Goal: Task Accomplishment & Management: Manage account settings

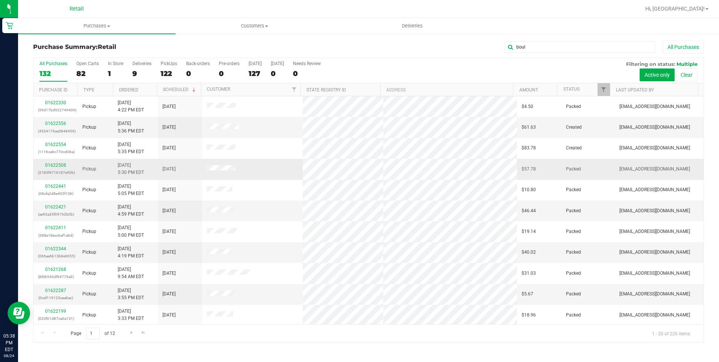
type input "boul"
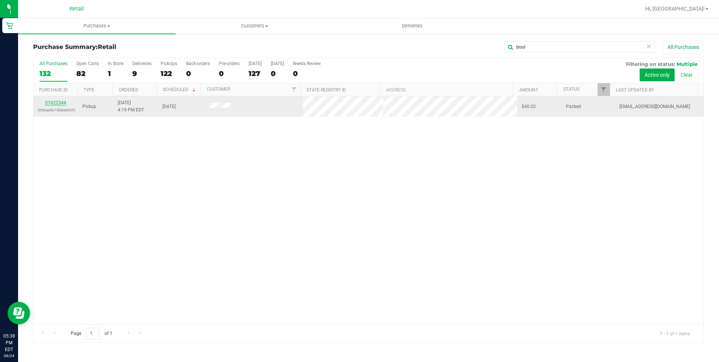
click at [54, 103] on link "01622344" at bounding box center [55, 102] width 21 height 5
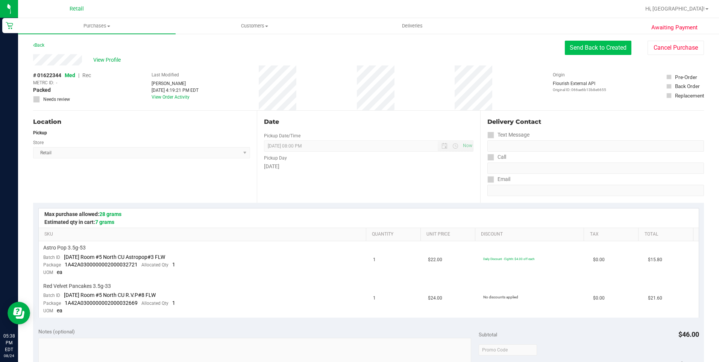
click at [586, 46] on button "Send Back to Created" at bounding box center [598, 48] width 67 height 14
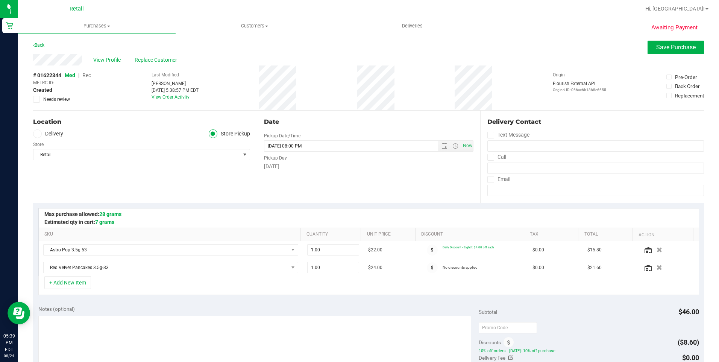
click at [156, 50] on div "Back Save Purchase" at bounding box center [368, 48] width 671 height 14
click at [155, 62] on span "Replace Customer" at bounding box center [157, 60] width 45 height 8
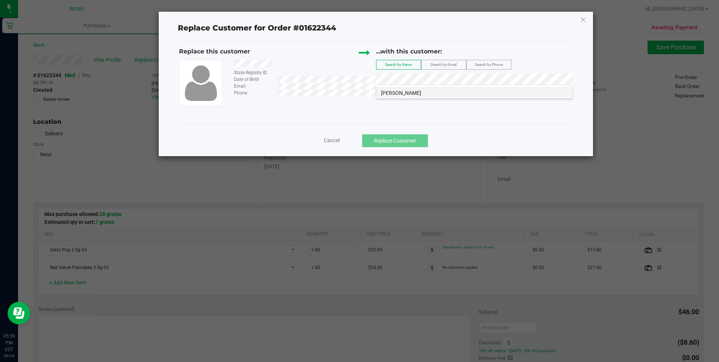
click at [474, 90] on li "[PERSON_NAME]" at bounding box center [474, 91] width 196 height 11
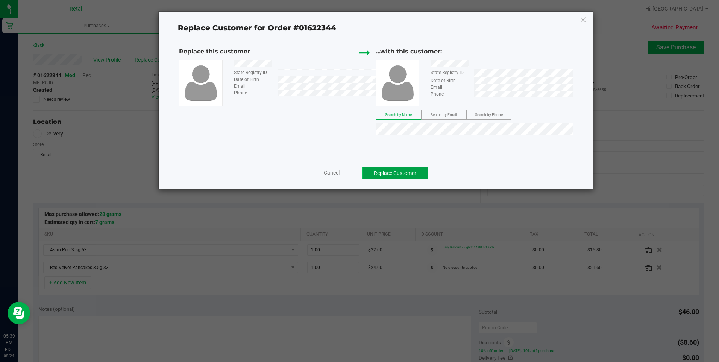
click at [412, 170] on button "Replace Customer" at bounding box center [395, 173] width 66 height 13
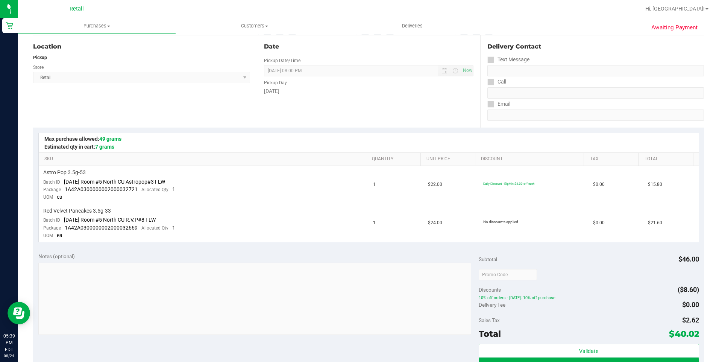
scroll to position [286, 0]
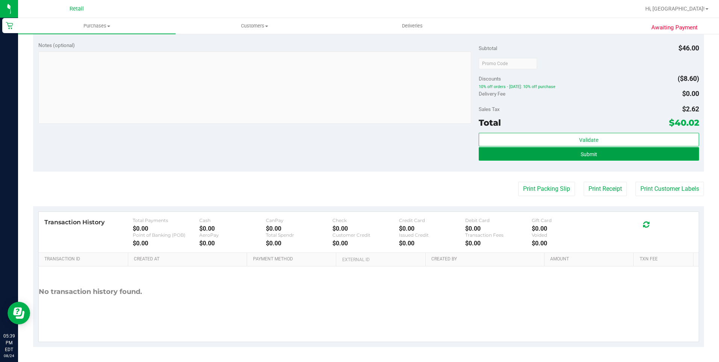
click at [630, 147] on button "Submit" at bounding box center [588, 154] width 220 height 14
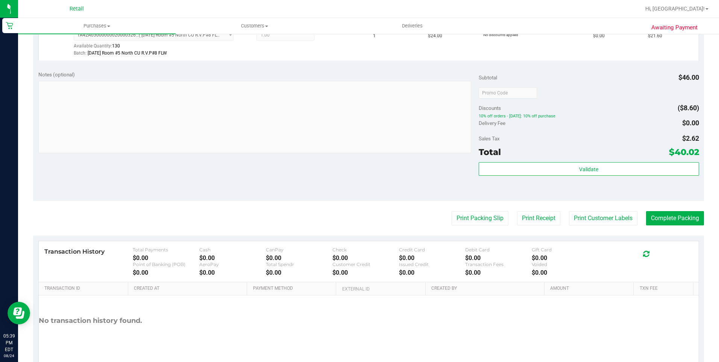
scroll to position [297, 0]
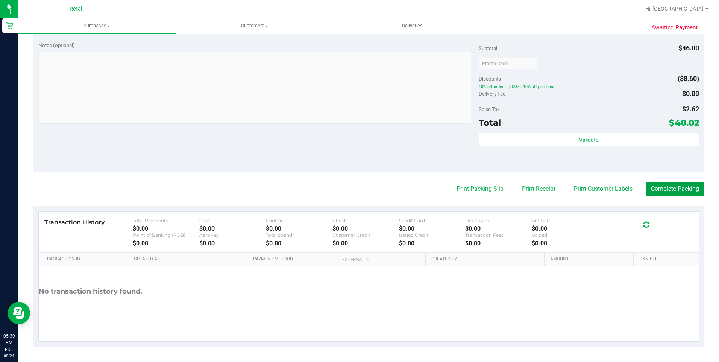
click at [670, 187] on button "Complete Packing" at bounding box center [675, 189] width 58 height 14
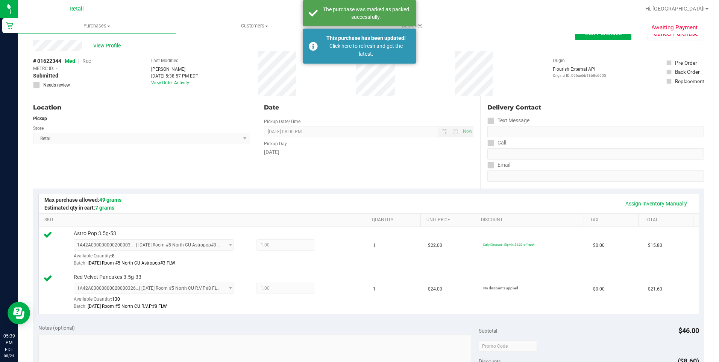
scroll to position [0, 0]
